Goal: Task Accomplishment & Management: Complete application form

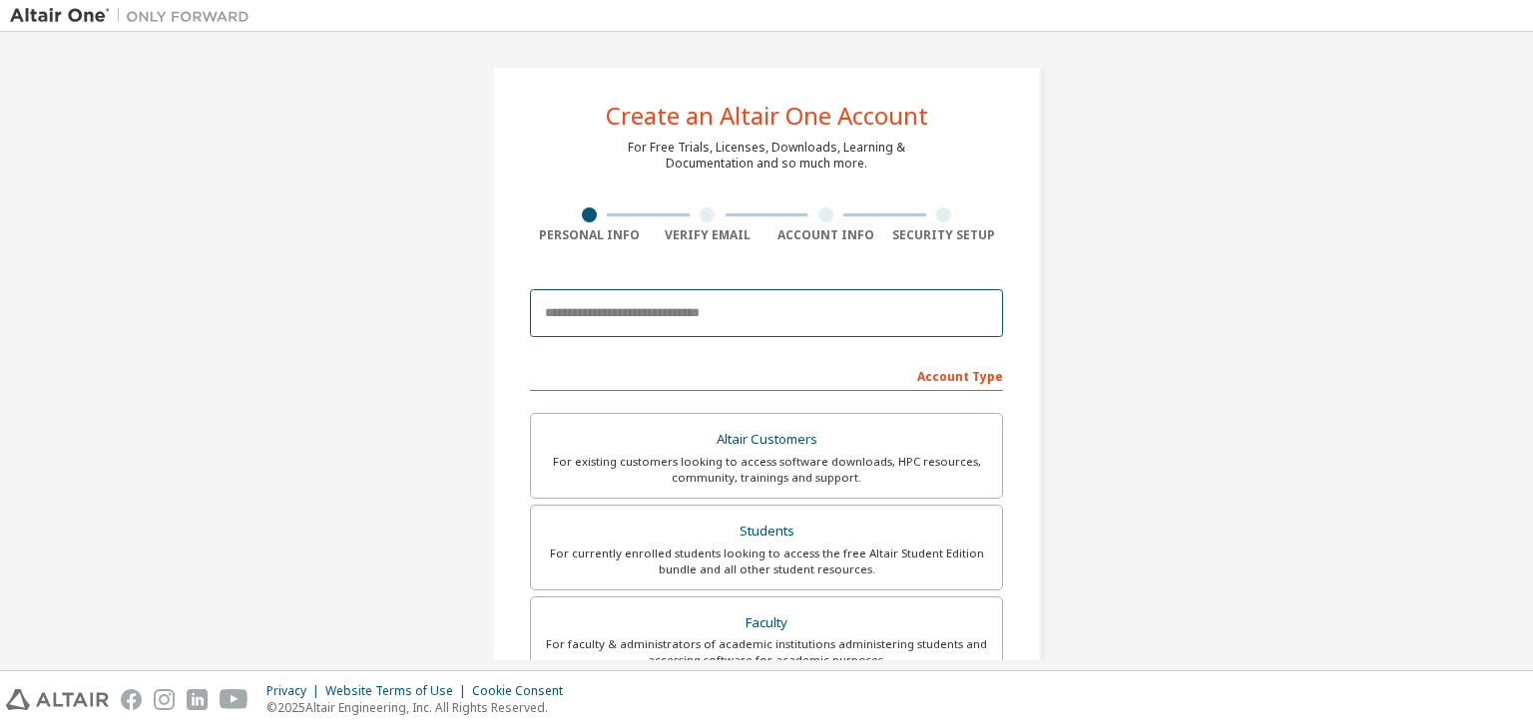
drag, startPoint x: 0, startPoint y: 0, endPoint x: 619, endPoint y: 319, distance: 696.2
click at [619, 319] on input "email" at bounding box center [766, 313] width 473 height 48
paste input "**********"
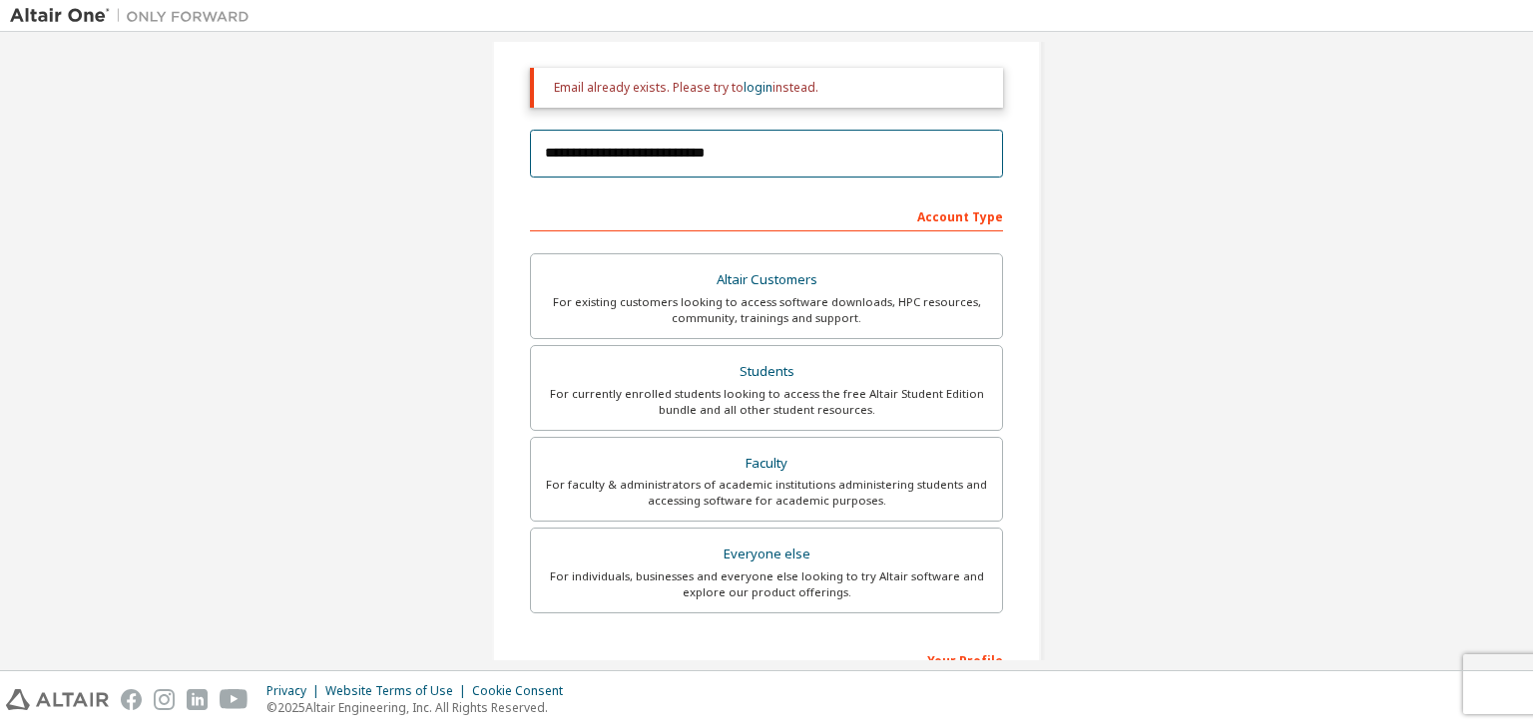
scroll to position [227, 0]
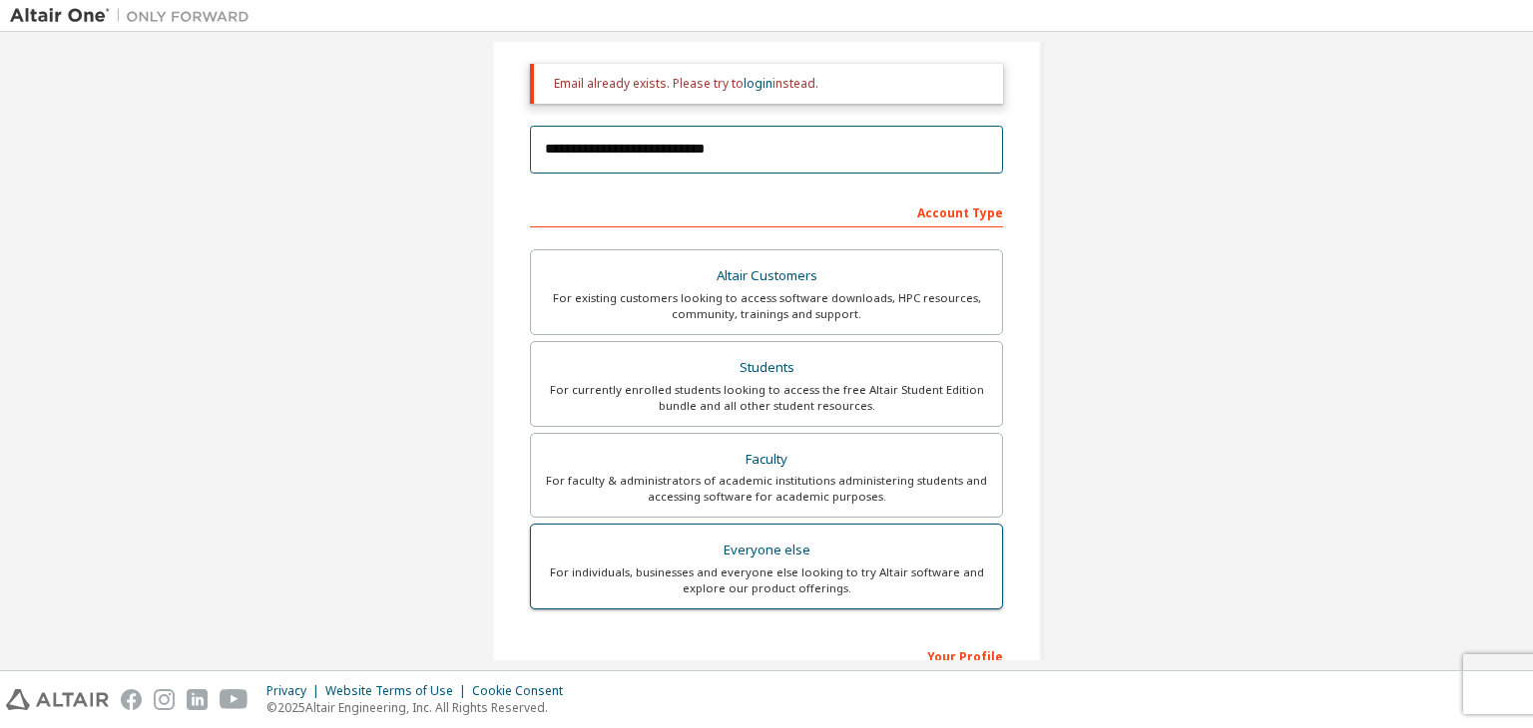
type input "**********"
click at [715, 583] on div "For individuals, businesses and everyone else looking to try Altair software an…" at bounding box center [766, 581] width 447 height 32
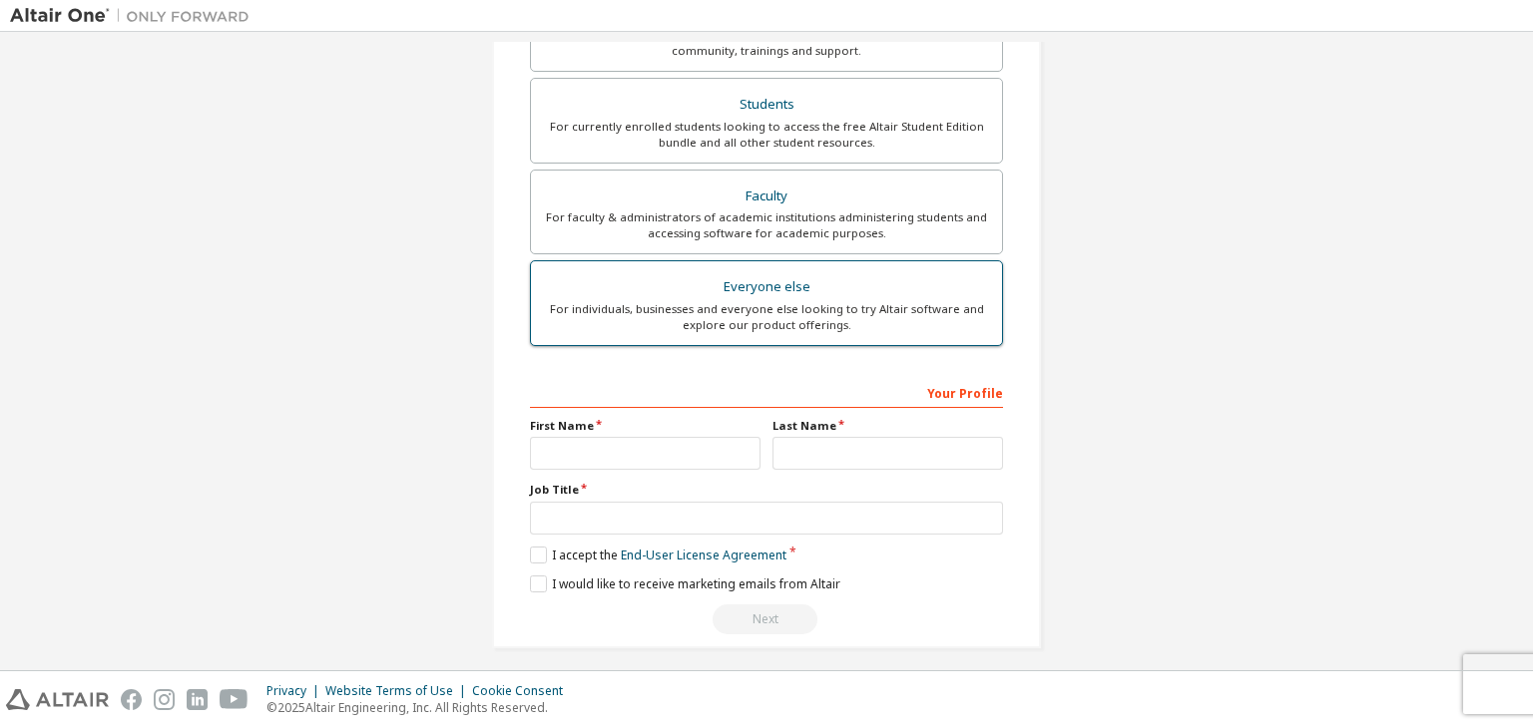
scroll to position [497, 0]
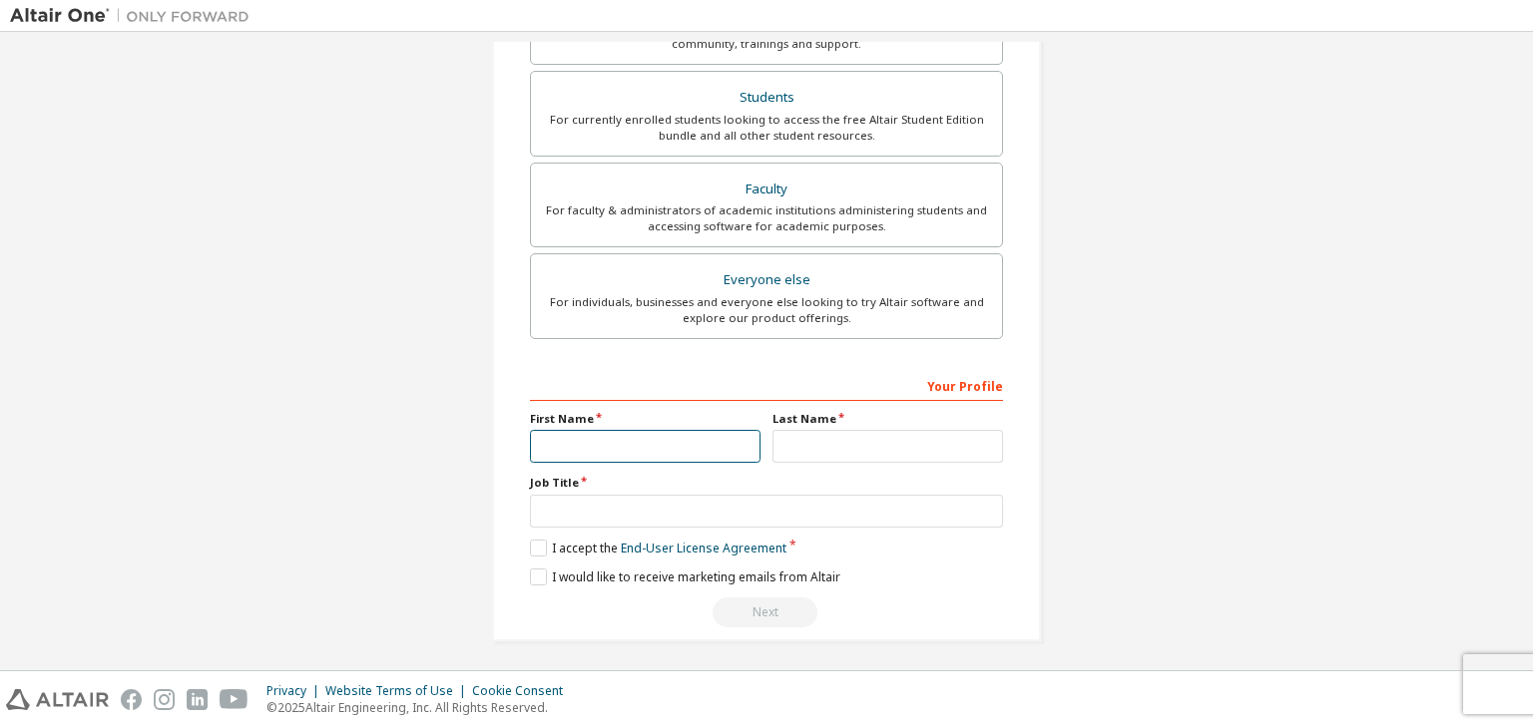
click at [623, 445] on input "text" at bounding box center [645, 446] width 231 height 33
type input "*******"
click at [826, 449] on input "text" at bounding box center [887, 446] width 231 height 33
type input "******"
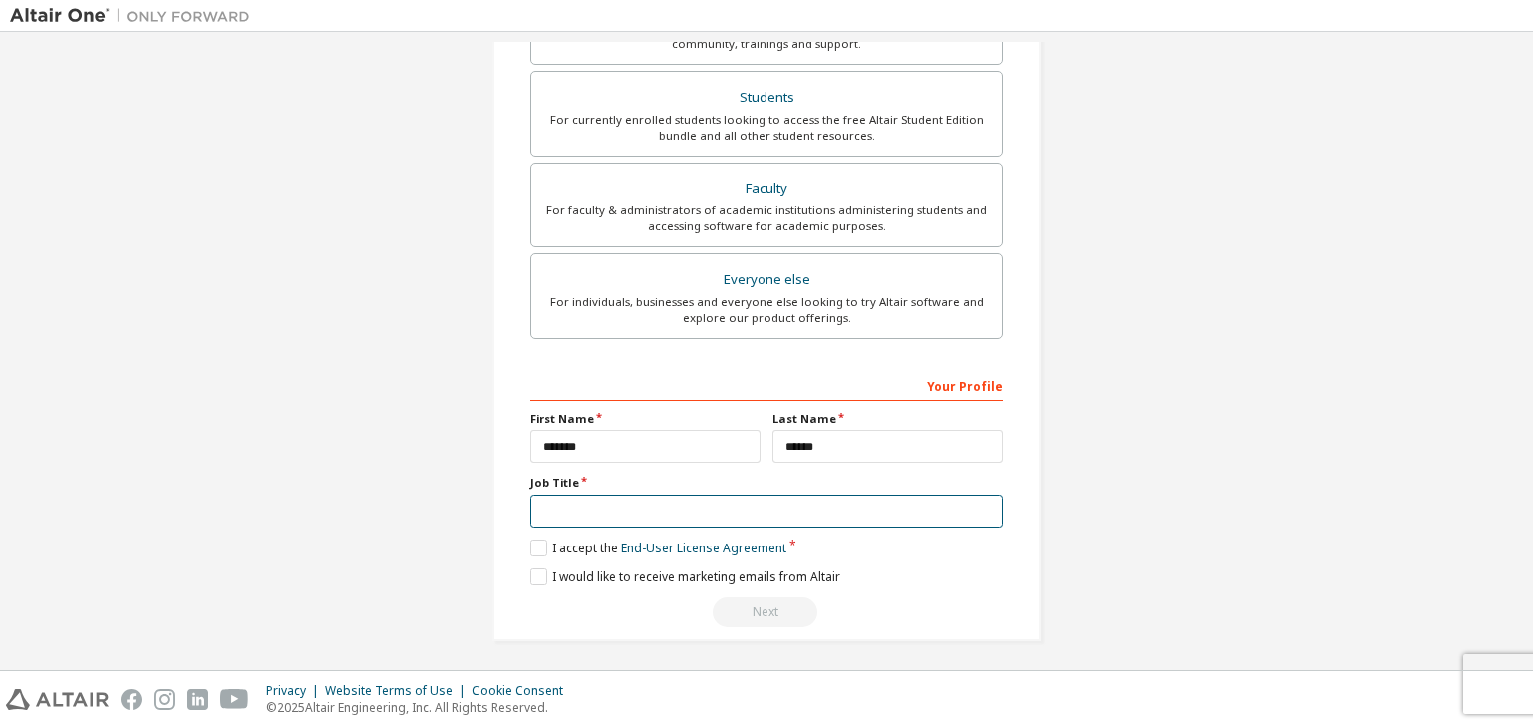
click at [597, 503] on input "text" at bounding box center [766, 511] width 473 height 33
type input "*******"
click at [533, 544] on label "I accept the End-User License Agreement" at bounding box center [658, 548] width 256 height 17
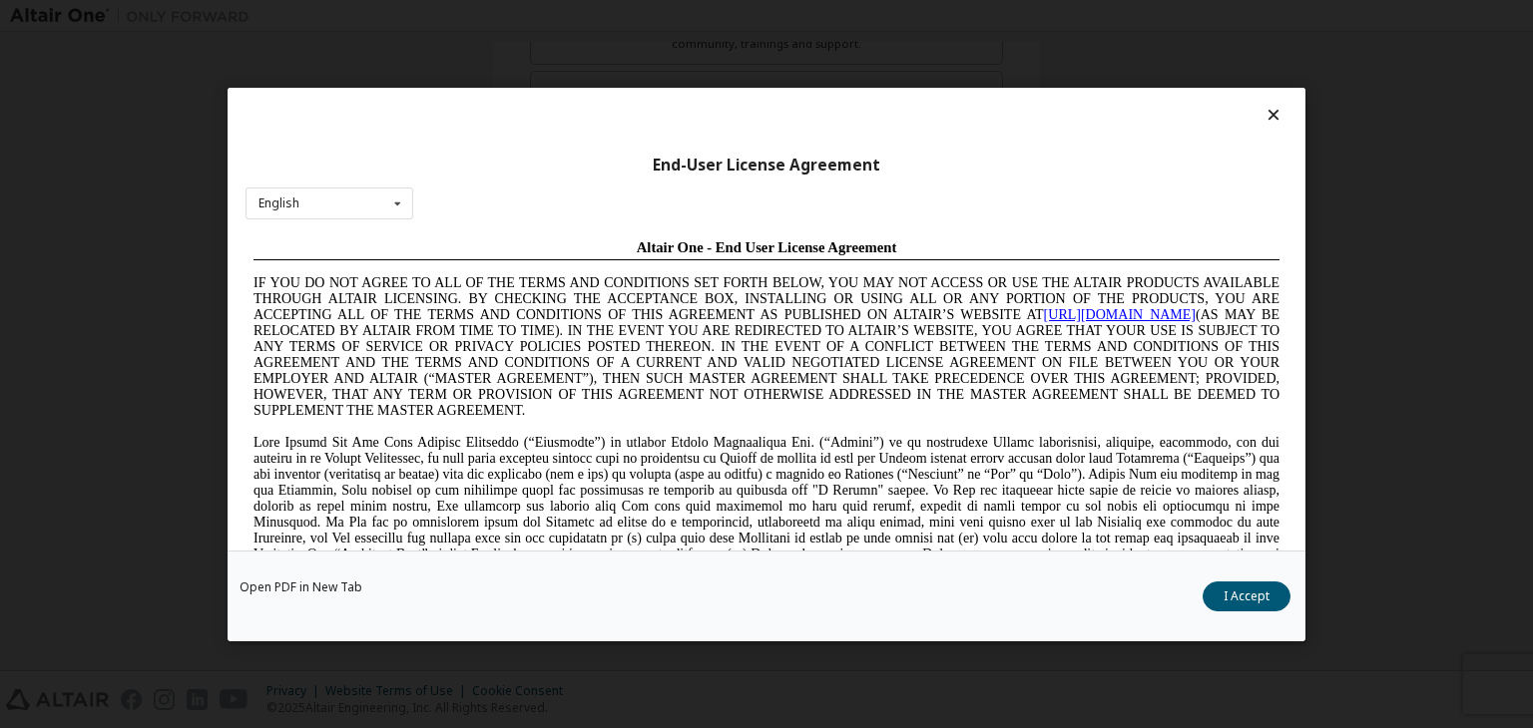
scroll to position [0, 0]
click at [1276, 598] on button "I Accept" at bounding box center [1246, 597] width 88 height 30
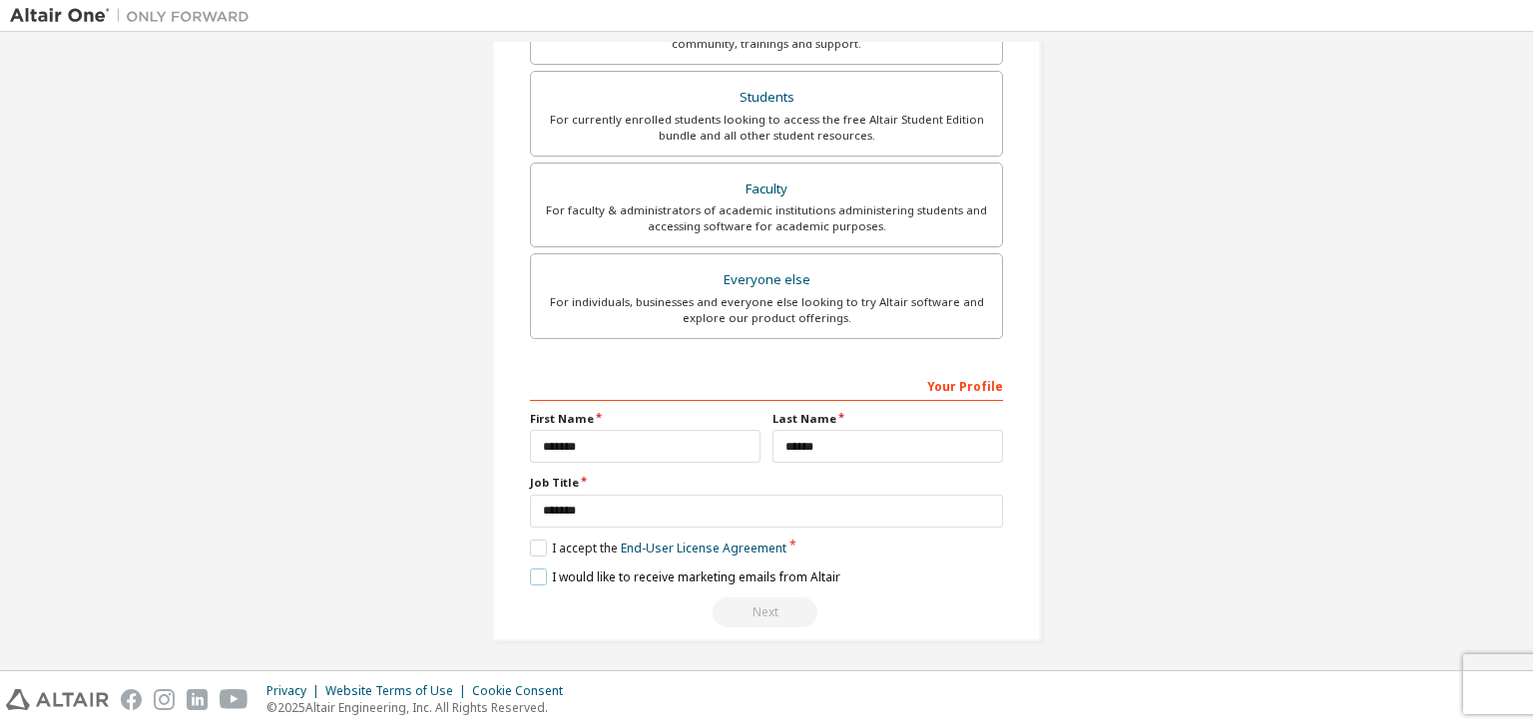
click at [530, 576] on label "I would like to receive marketing emails from Altair" at bounding box center [685, 577] width 310 height 17
click at [765, 616] on div "Next" at bounding box center [766, 613] width 473 height 30
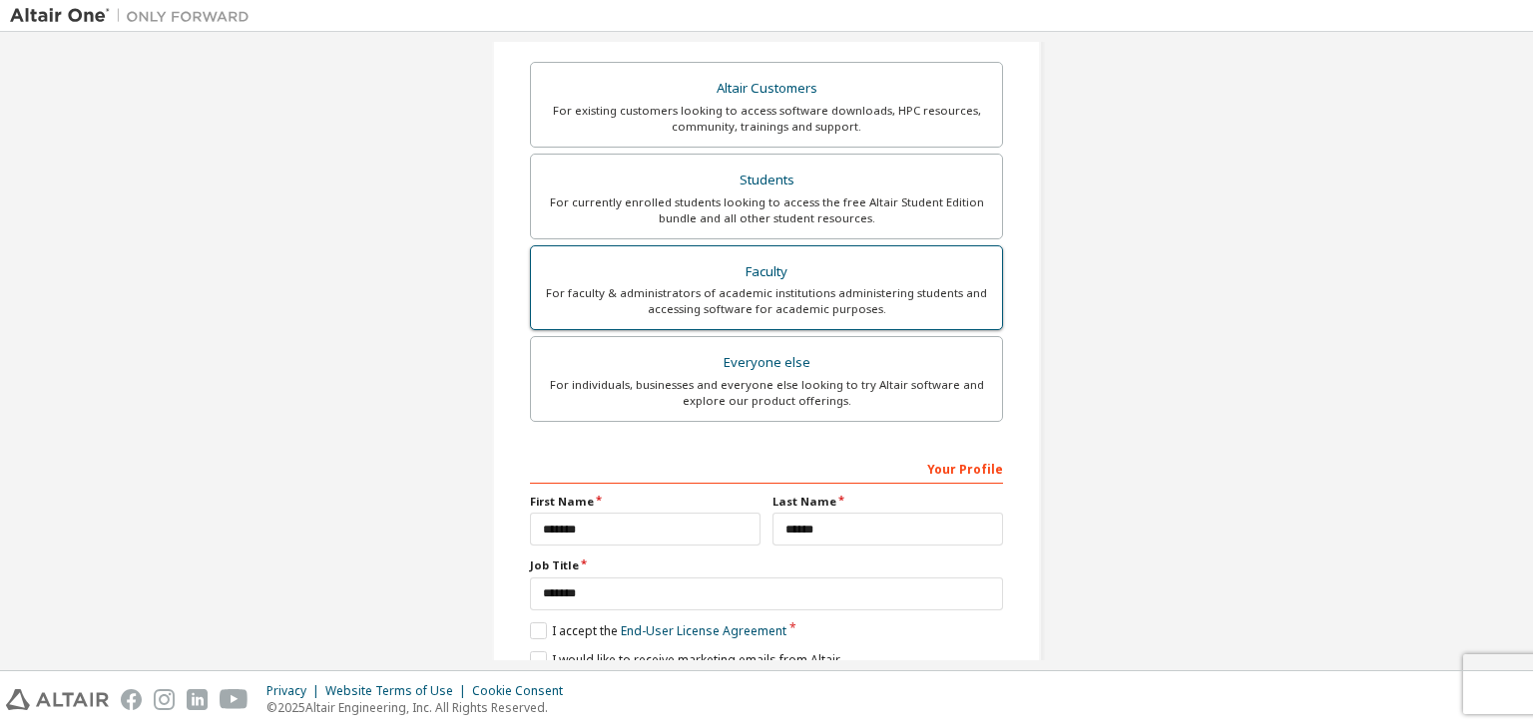
scroll to position [497, 0]
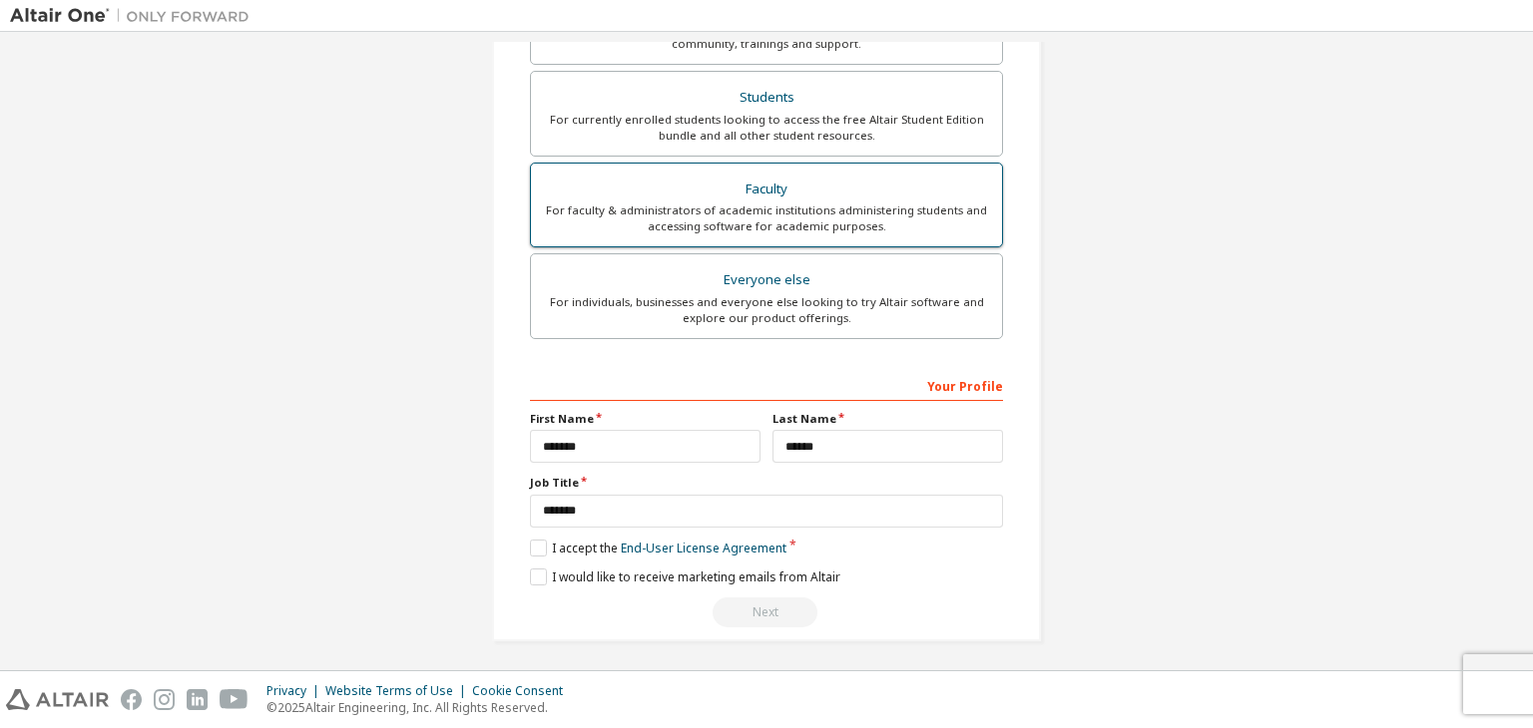
click at [730, 165] on label "Faculty For faculty & administrators of academic institutions administering stu…" at bounding box center [766, 206] width 473 height 86
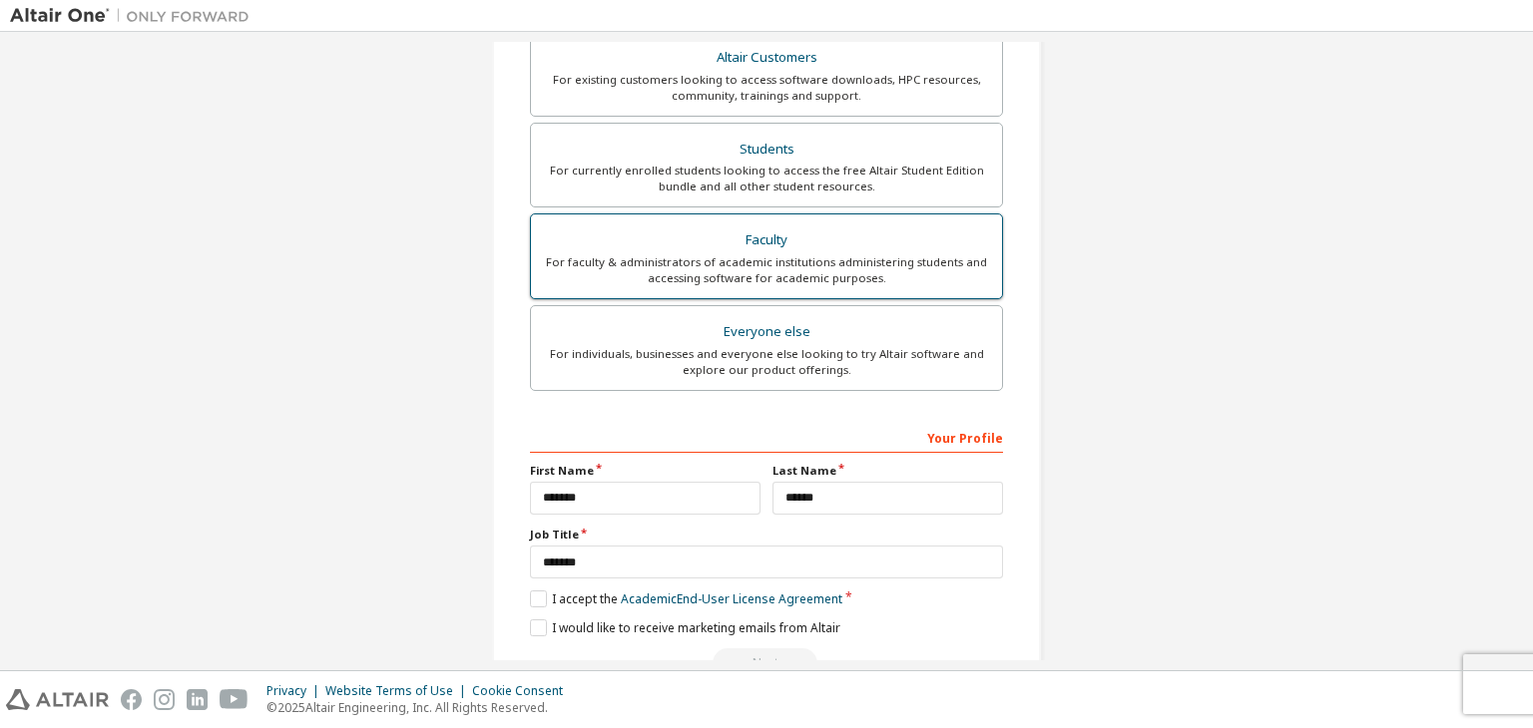
scroll to position [549, 0]
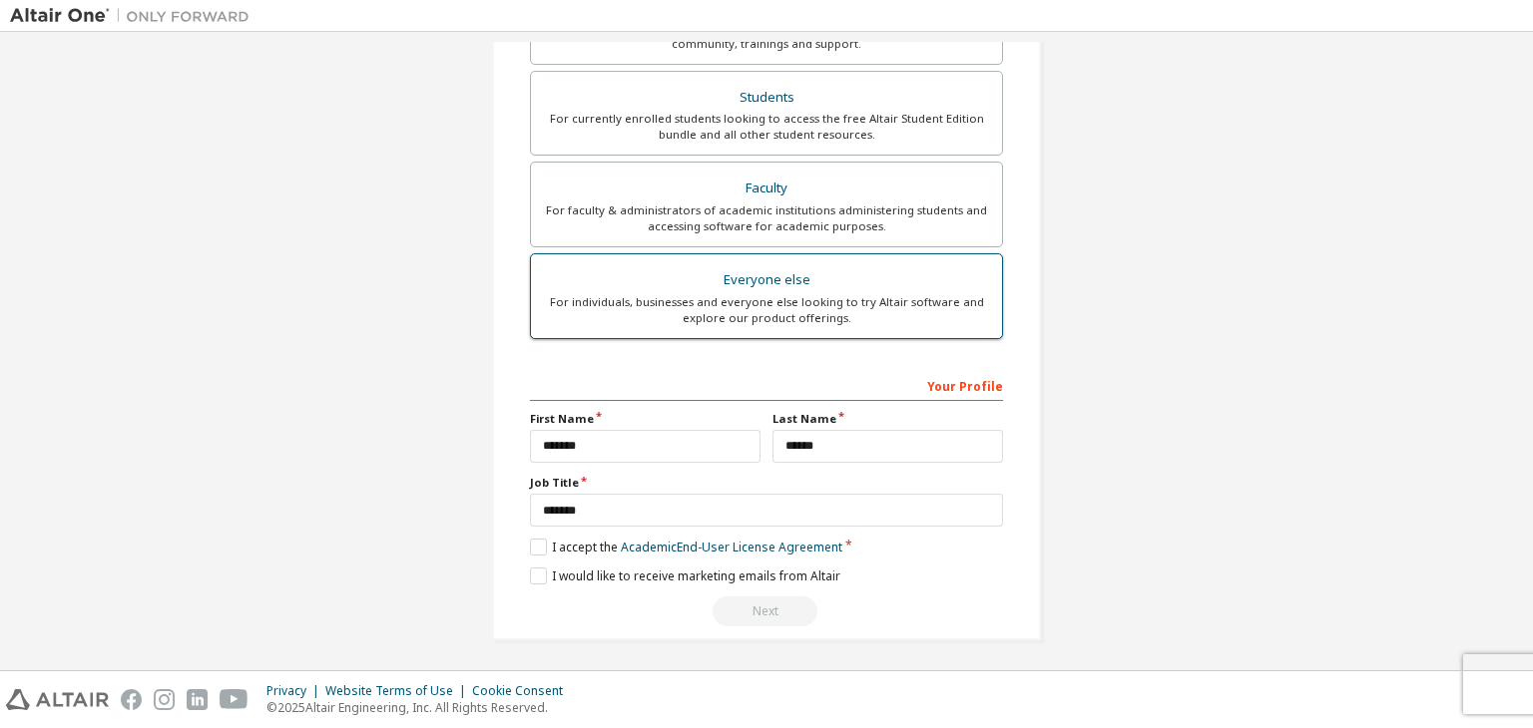
click at [710, 296] on div "For individuals, businesses and everyone else looking to try Altair software an…" at bounding box center [766, 310] width 447 height 32
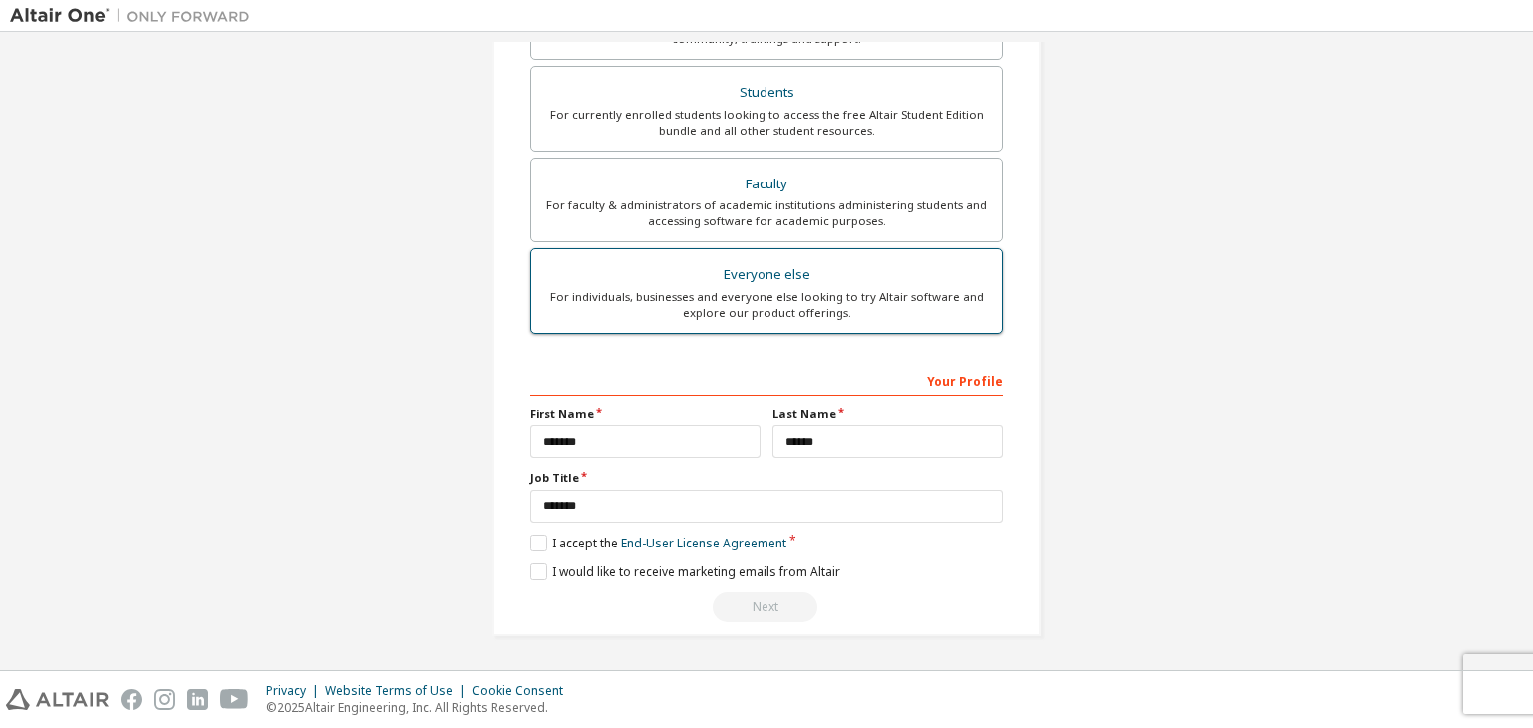
scroll to position [497, 0]
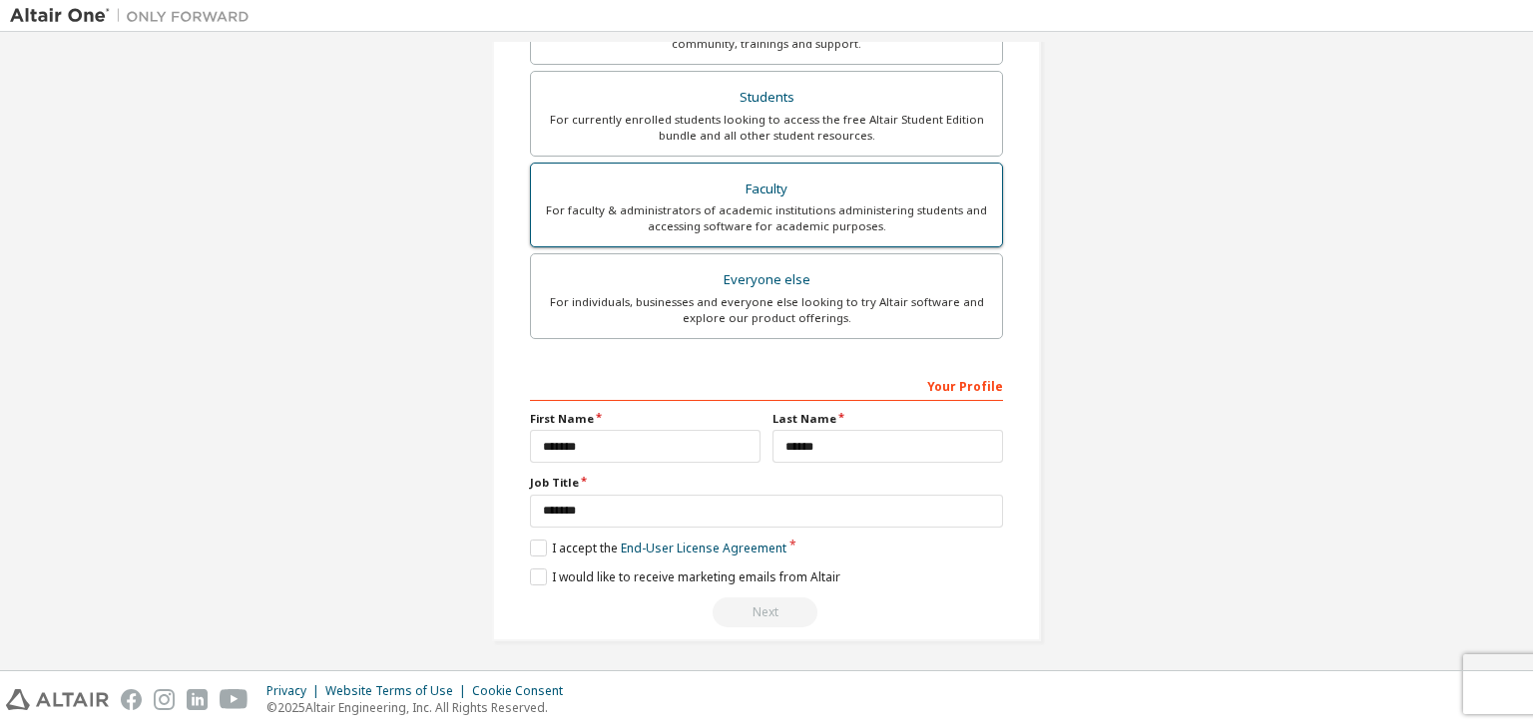
click at [724, 205] on div "For faculty & administrators of academic institutions administering students an…" at bounding box center [766, 219] width 447 height 32
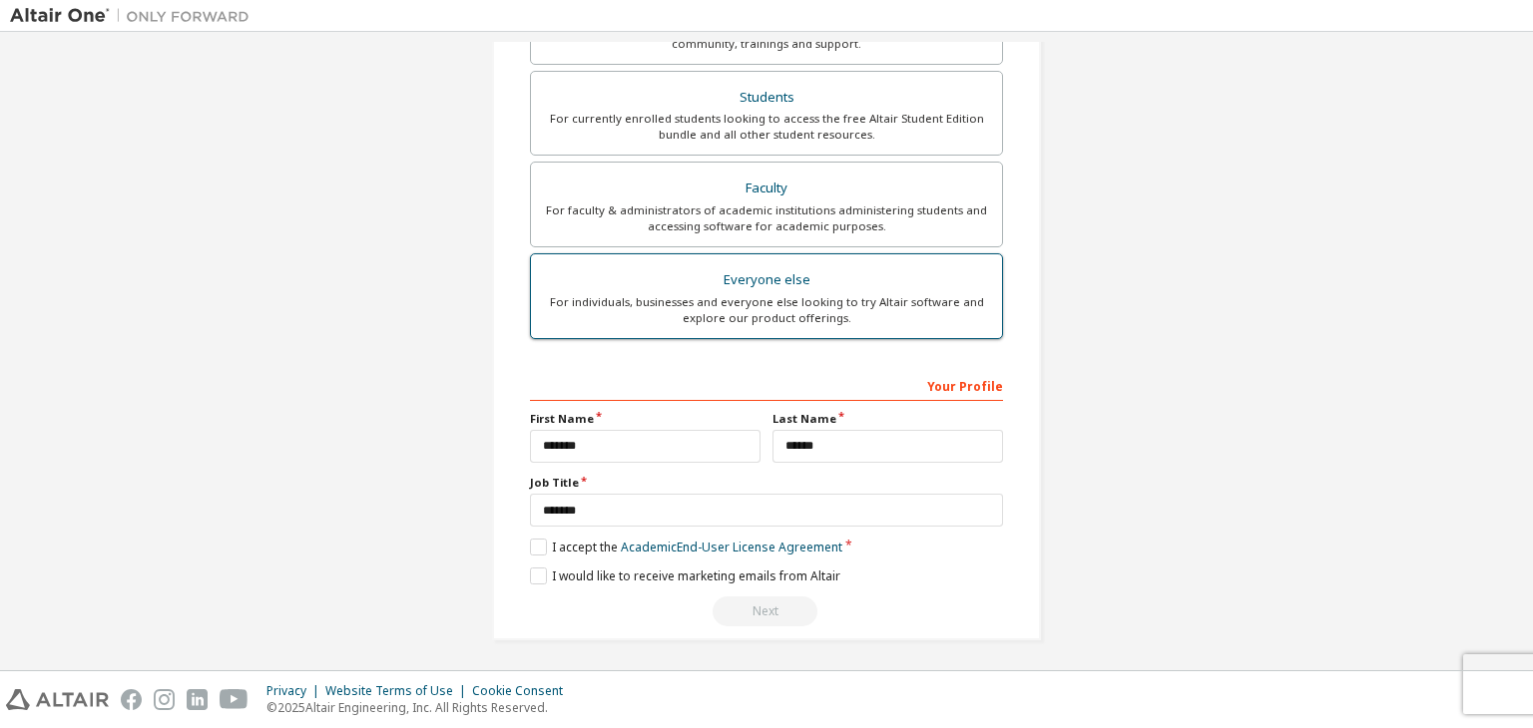
click at [710, 320] on div "For individuals, businesses and everyone else looking to try Altair software an…" at bounding box center [766, 310] width 447 height 32
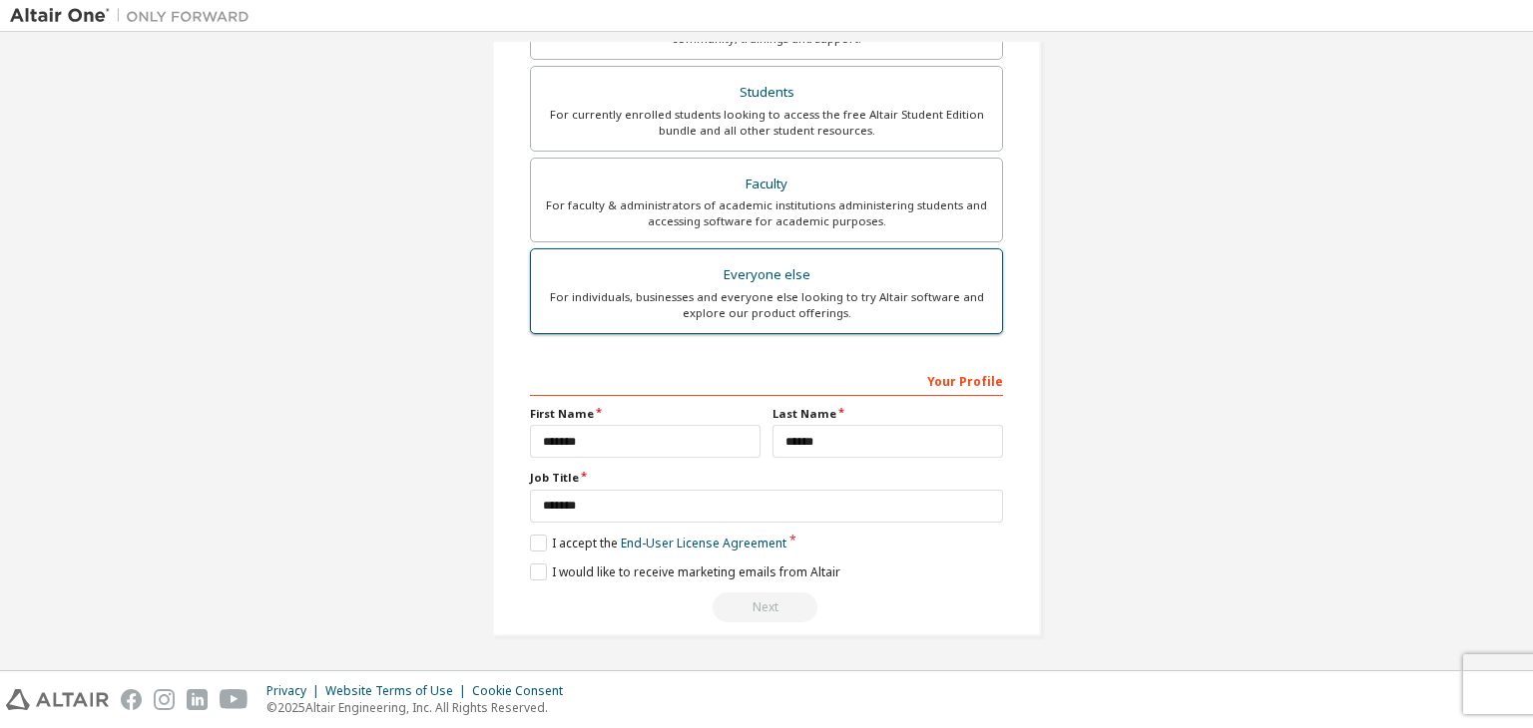
scroll to position [497, 0]
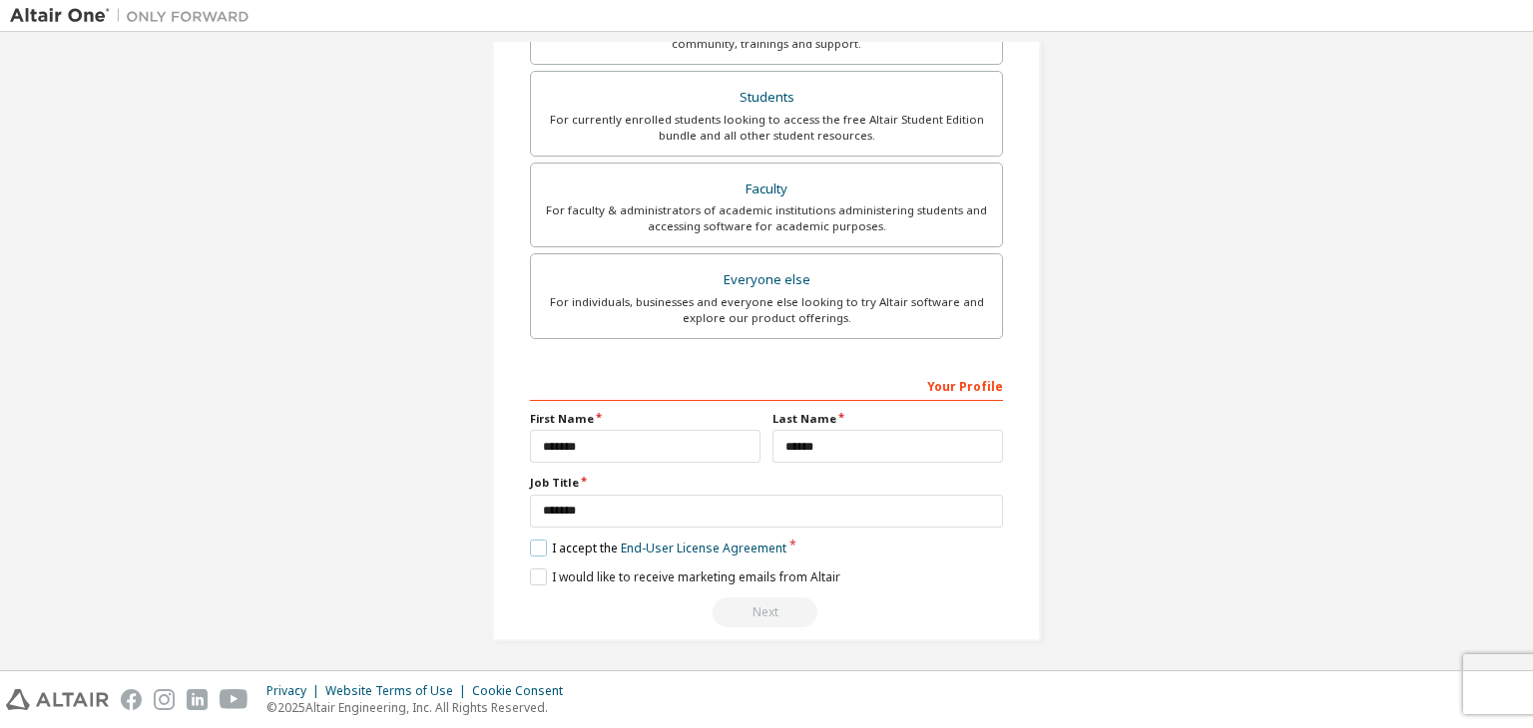
click at [535, 540] on label "I accept the End-User License Agreement" at bounding box center [658, 548] width 256 height 17
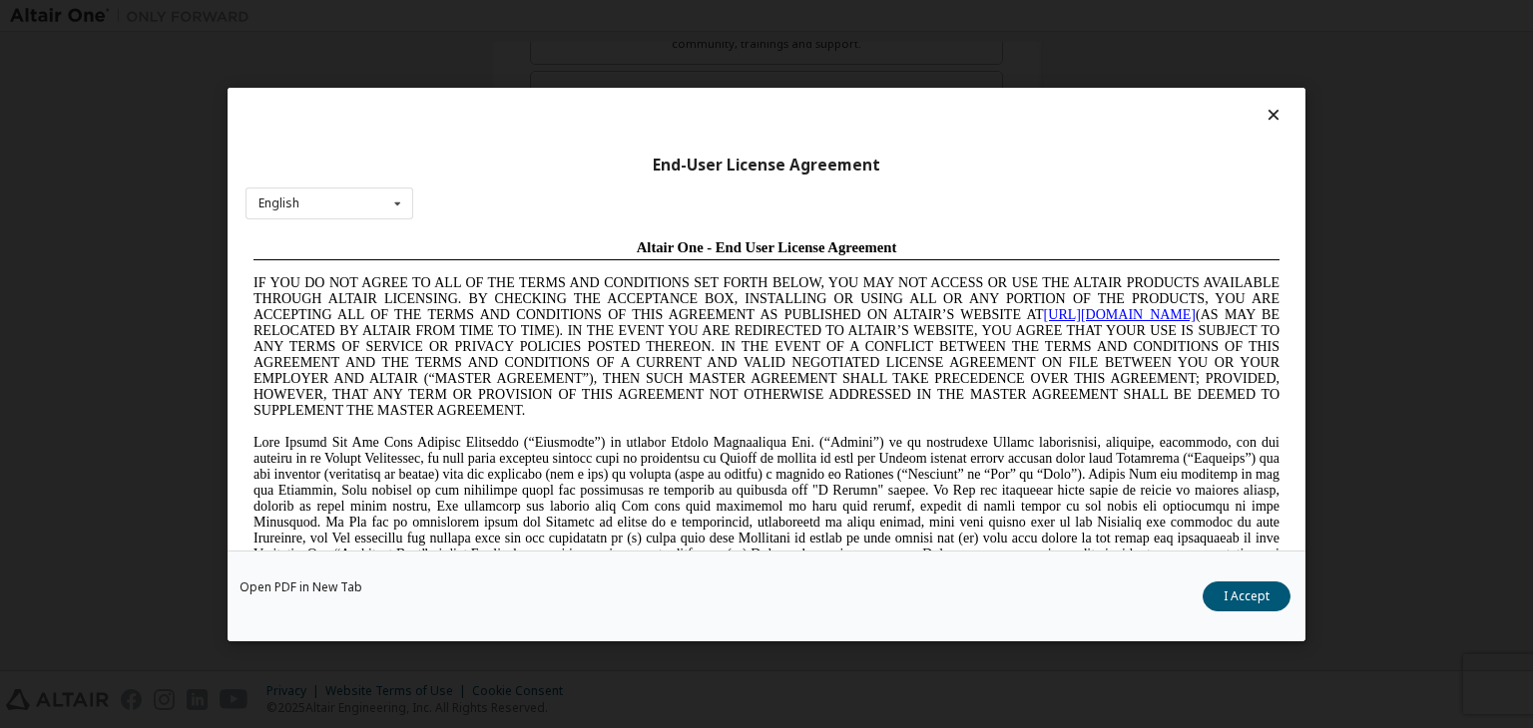
scroll to position [0, 0]
click at [1220, 587] on button "I Accept" at bounding box center [1246, 597] width 88 height 30
